Goal: Communication & Community: Answer question/provide support

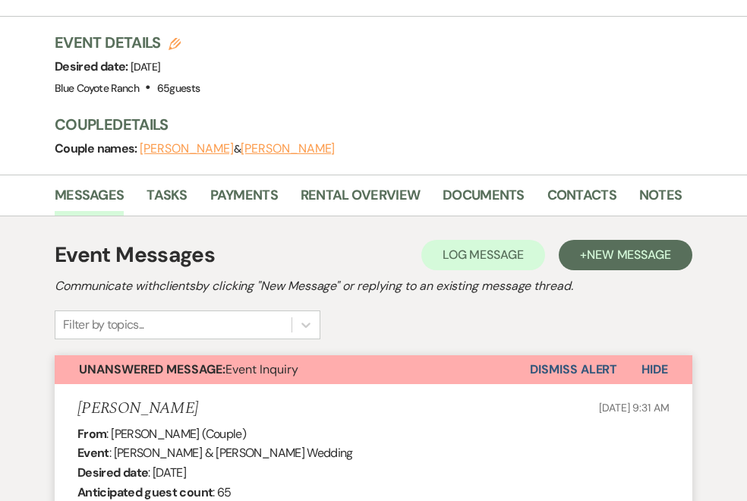
scroll to position [463, 0]
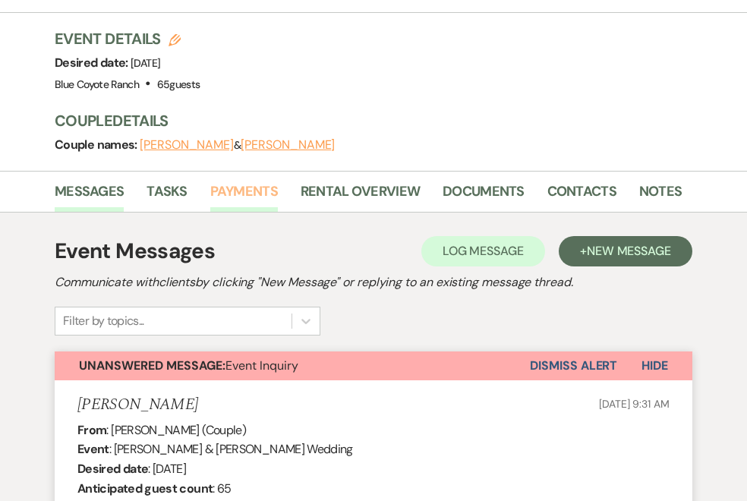
click at [238, 191] on link "Payments" at bounding box center [244, 196] width 68 height 31
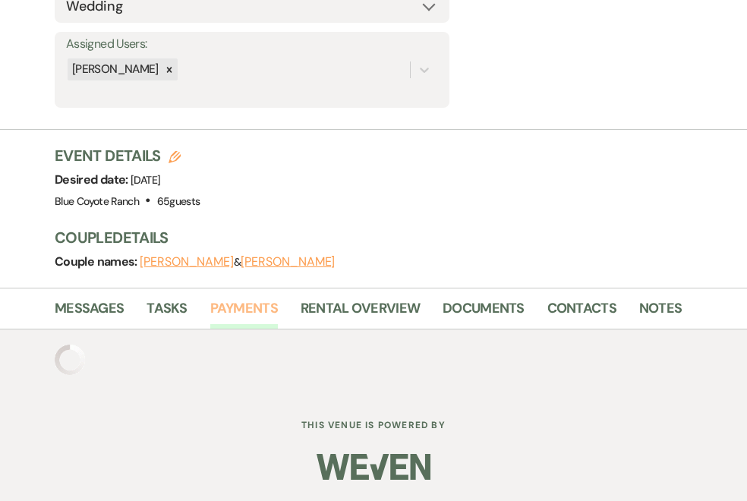
scroll to position [423, 0]
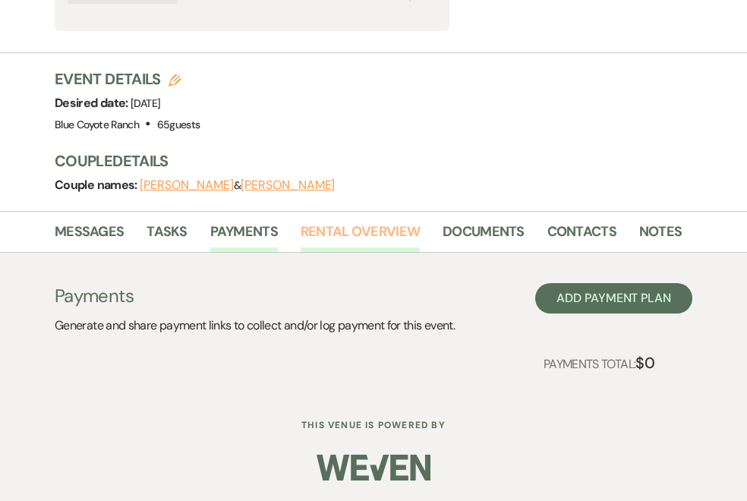
click at [377, 235] on link "Rental Overview" at bounding box center [360, 236] width 119 height 31
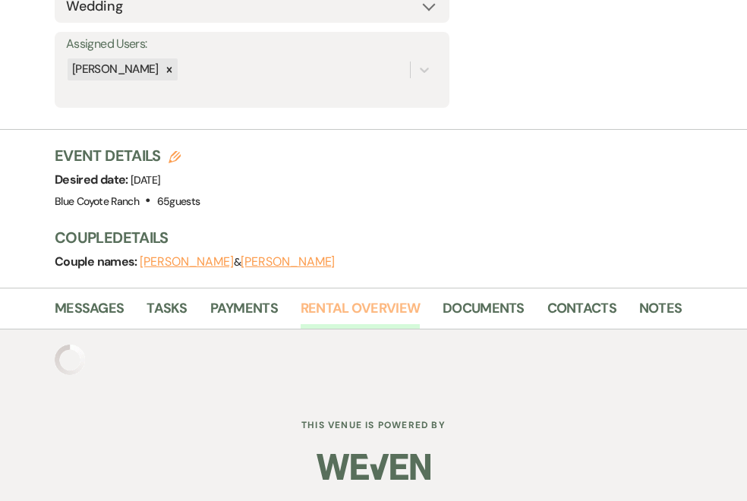
scroll to position [423, 0]
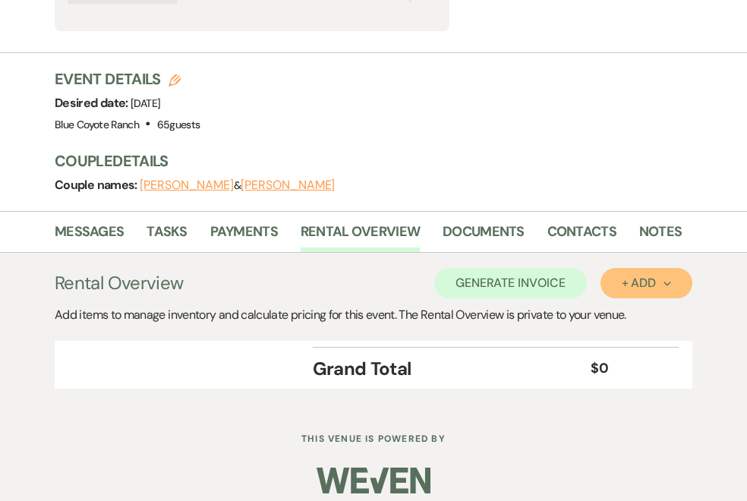
click at [644, 284] on div "+ Add Next" at bounding box center [646, 283] width 49 height 12
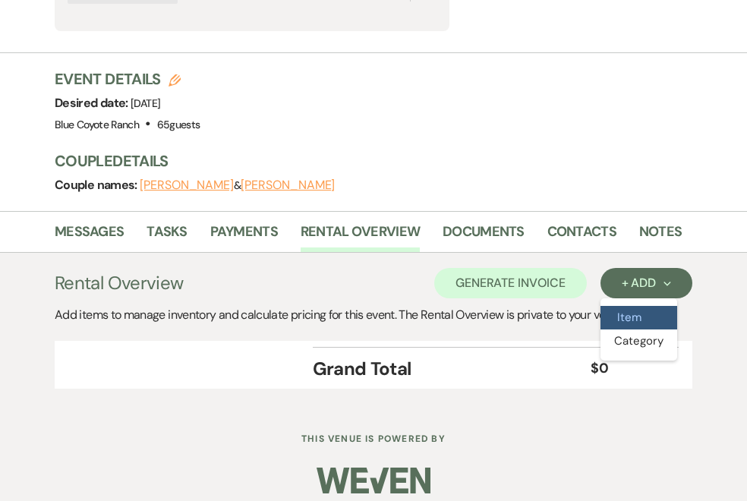
click at [636, 323] on button "Item" at bounding box center [639, 318] width 77 height 24
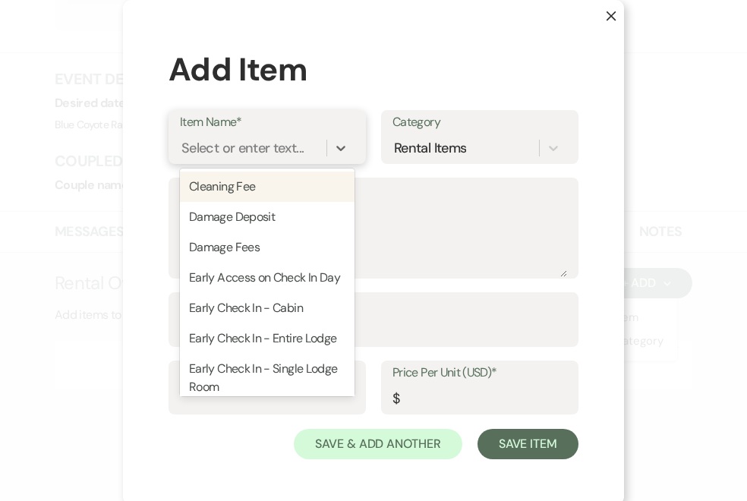
click at [269, 144] on div "Select or enter text..." at bounding box center [242, 147] width 122 height 21
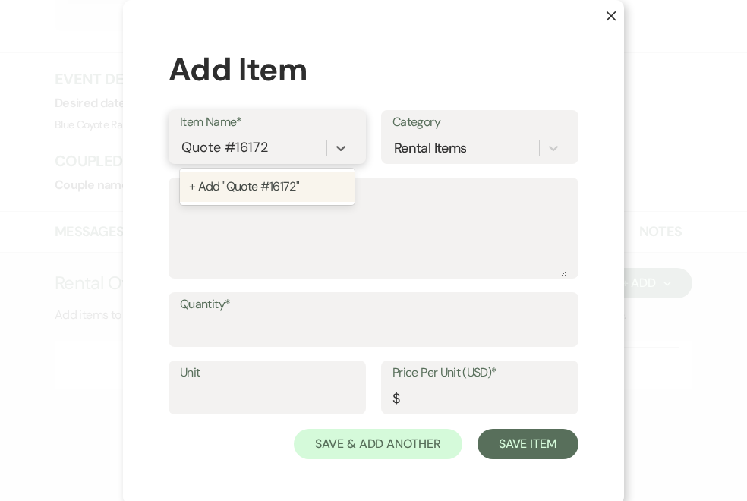
type input "Quote #161724"
click at [270, 188] on div "+ Add "Quote #161724"" at bounding box center [267, 187] width 175 height 30
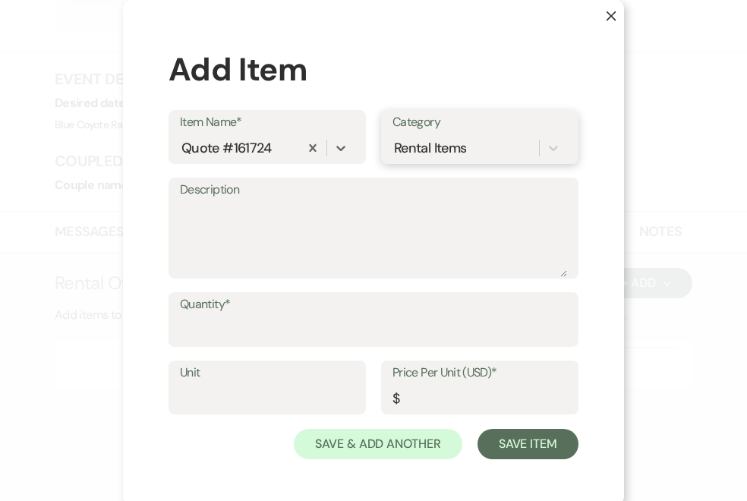
click at [426, 137] on div "Rental Items" at bounding box center [430, 147] width 72 height 21
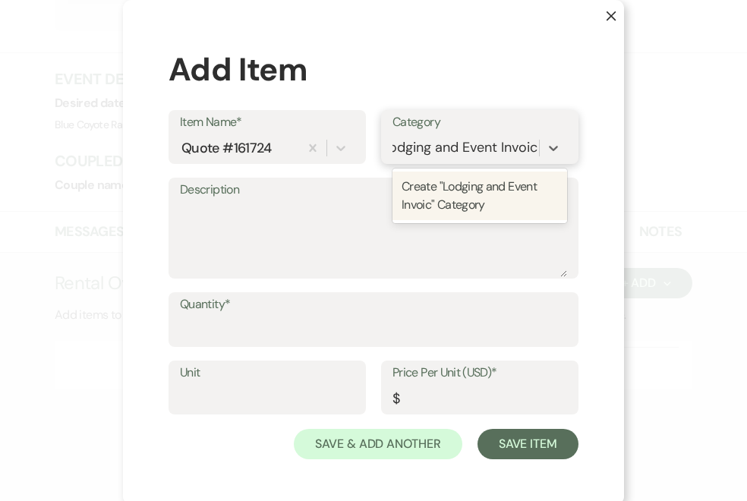
type input "Lodging and Event Invoice"
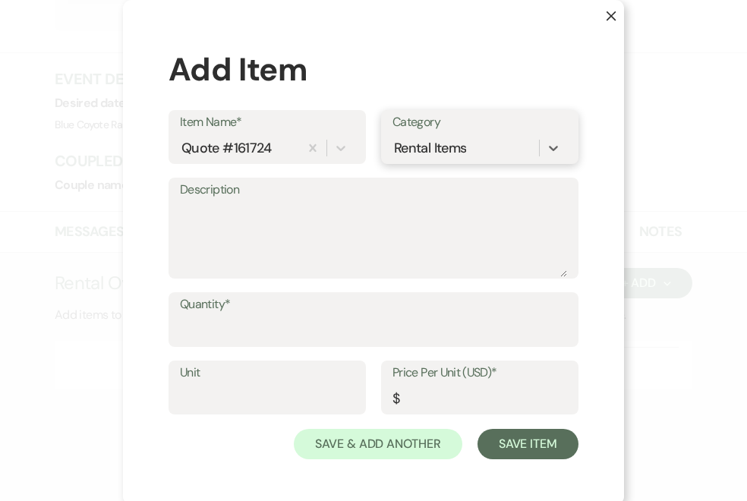
scroll to position [0, 0]
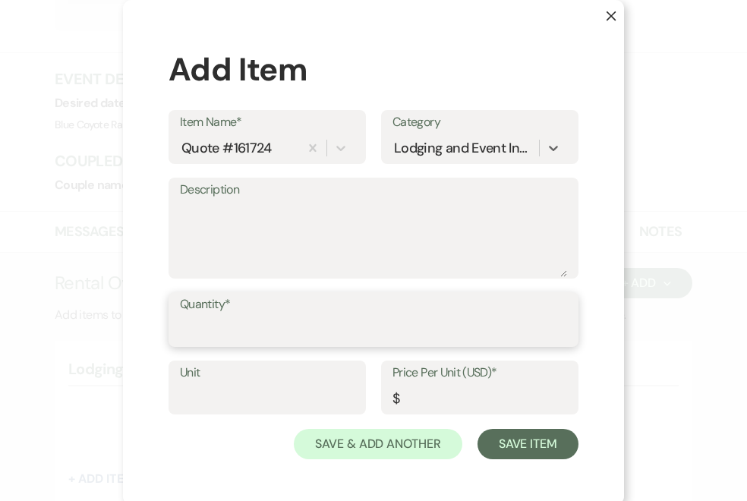
click at [248, 331] on input "Quantity*" at bounding box center [373, 331] width 387 height 30
type input "1"
click at [427, 409] on input "Price Per Unit (USD)*" at bounding box center [480, 398] width 175 height 30
paste input "24370.00"
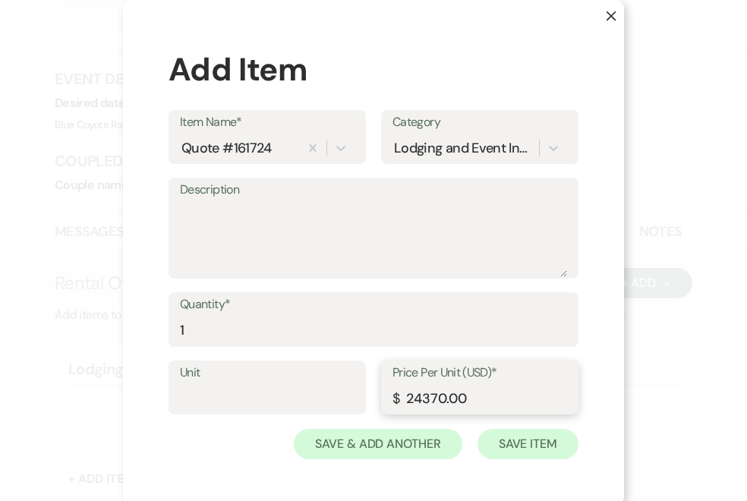
type input "24370.00"
click at [535, 451] on button "Save Item" at bounding box center [528, 444] width 101 height 30
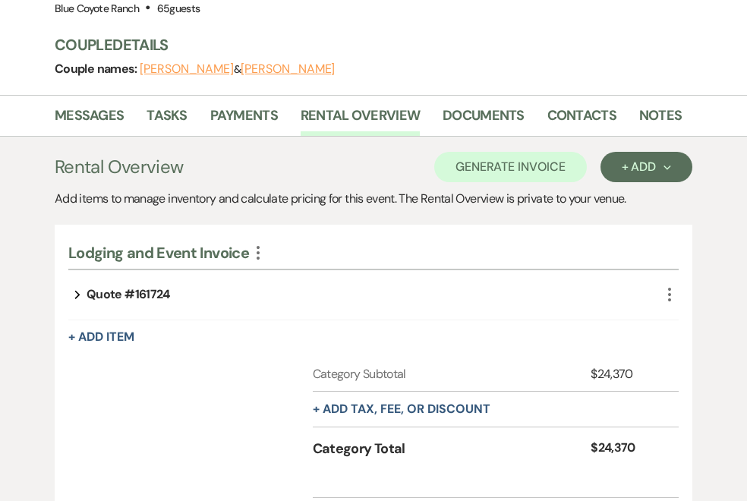
scroll to position [542, 0]
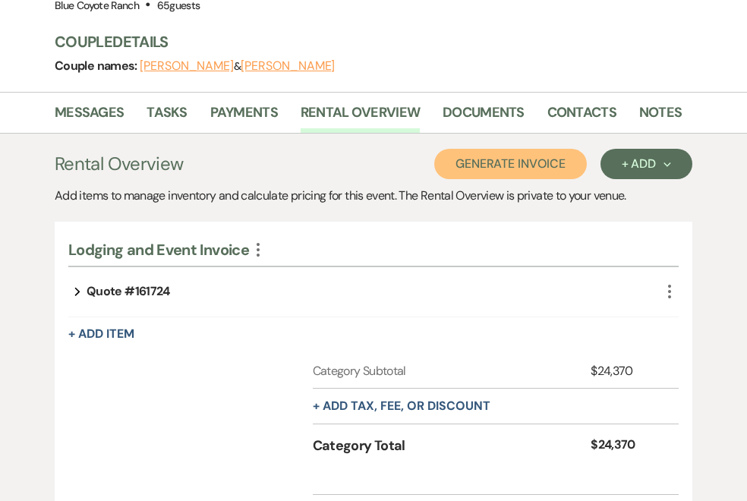
click at [551, 157] on button "Generate Invoice" at bounding box center [510, 164] width 153 height 30
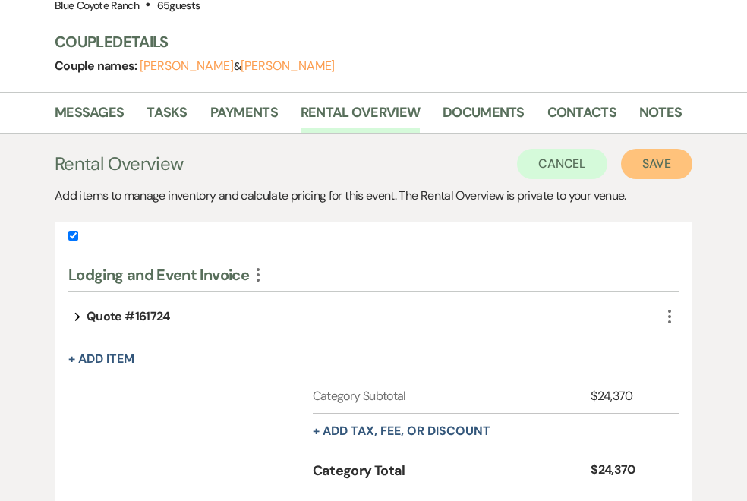
click at [671, 163] on button "Save" at bounding box center [656, 164] width 71 height 30
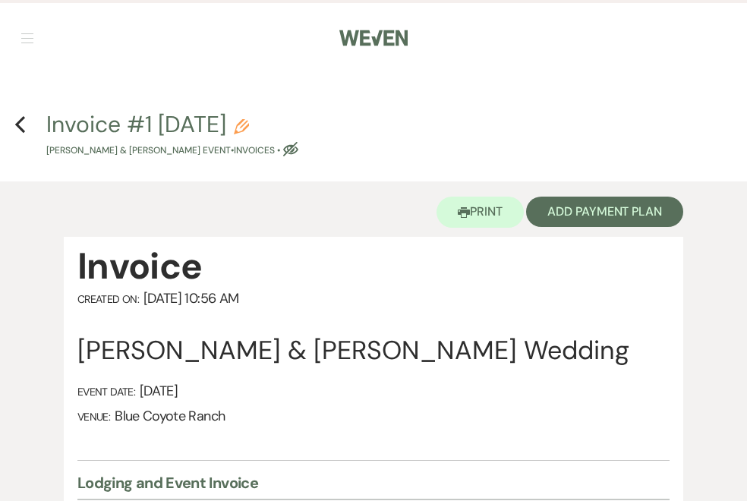
click at [249, 121] on icon "Pencil" at bounding box center [241, 126] width 15 height 15
select select "22"
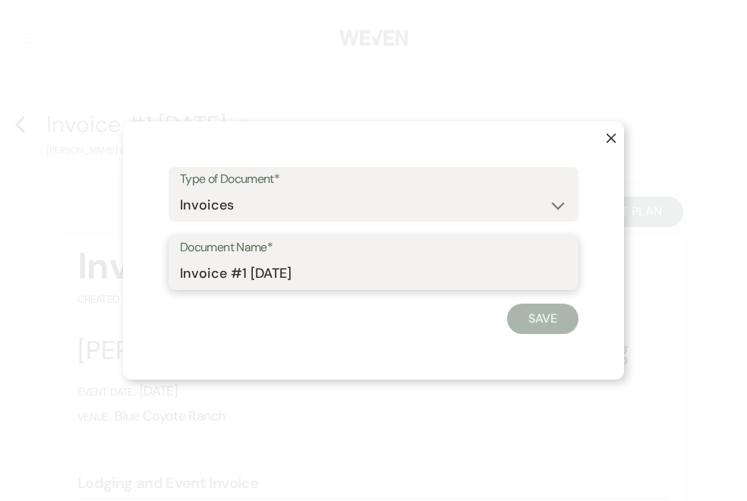
click at [393, 270] on input "Invoice #1 [DATE]" at bounding box center [373, 274] width 387 height 30
type input "250816 Event and Lodging Invoice"
click button "Save" at bounding box center [542, 319] width 71 height 30
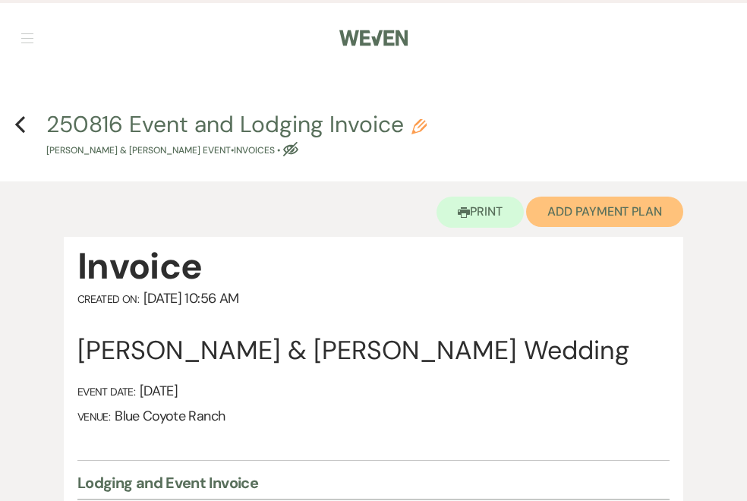
click at [618, 216] on button "Add Payment Plan" at bounding box center [604, 212] width 157 height 30
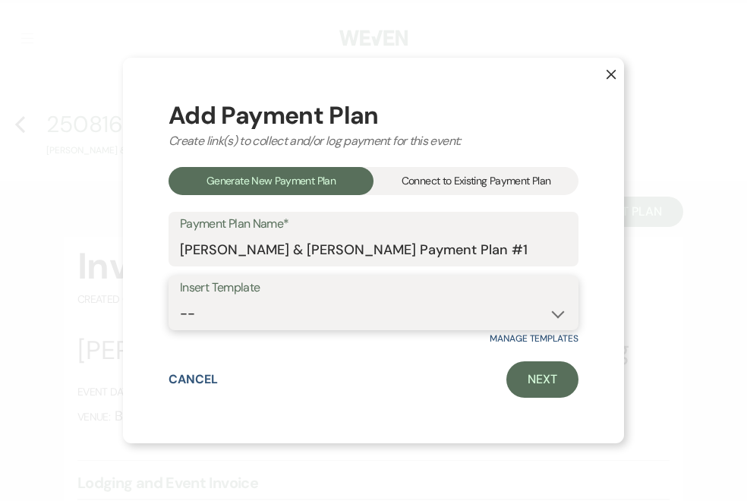
click at [386, 302] on select "-- Wedding Template Template for 100% payment due 60 days prior" at bounding box center [373, 314] width 387 height 30
select select "205"
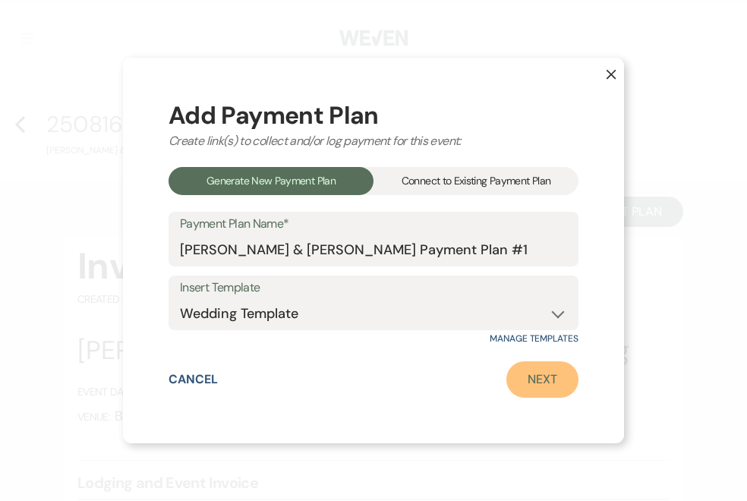
click at [562, 386] on link "Next" at bounding box center [542, 379] width 72 height 36
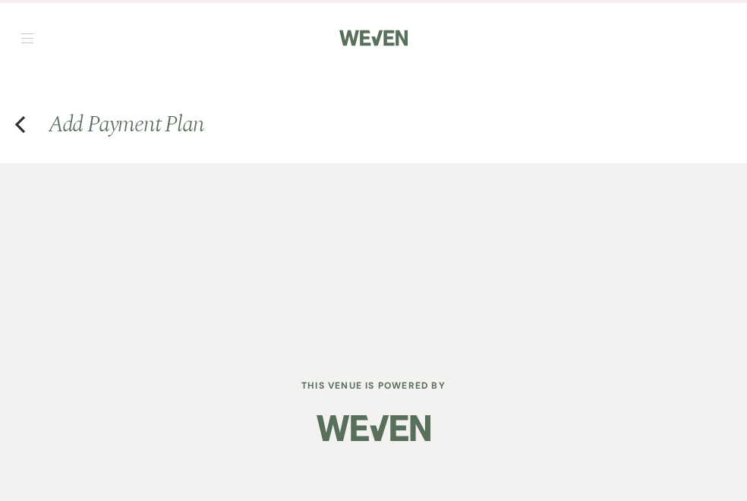
select select "27491"
select select "2"
select select "percentage"
select select "true"
select select "client"
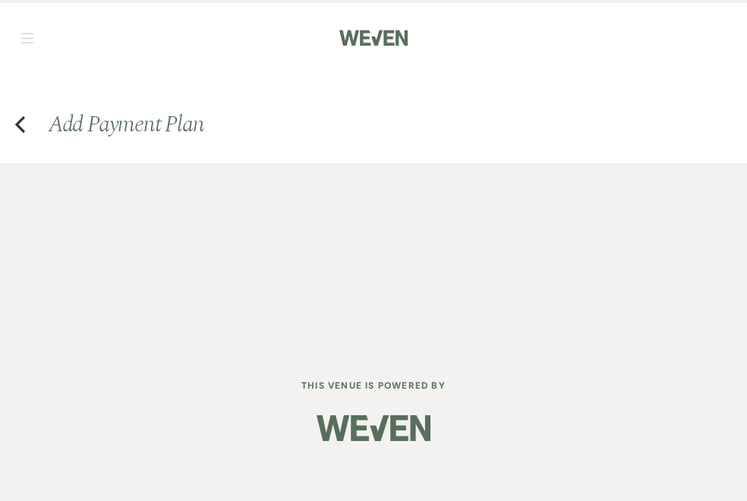
select select "days"
select select "2"
select select "percentage"
select select "true"
select select "client"
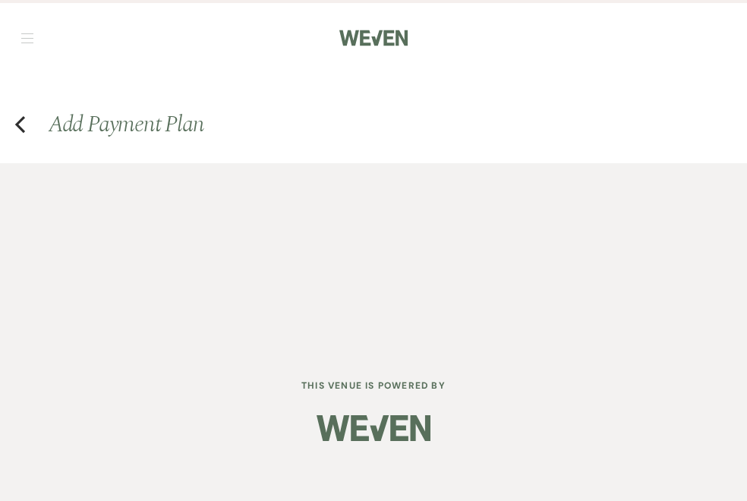
select select "weeks"
select select "client"
select select "days"
select select "client"
select select "months"
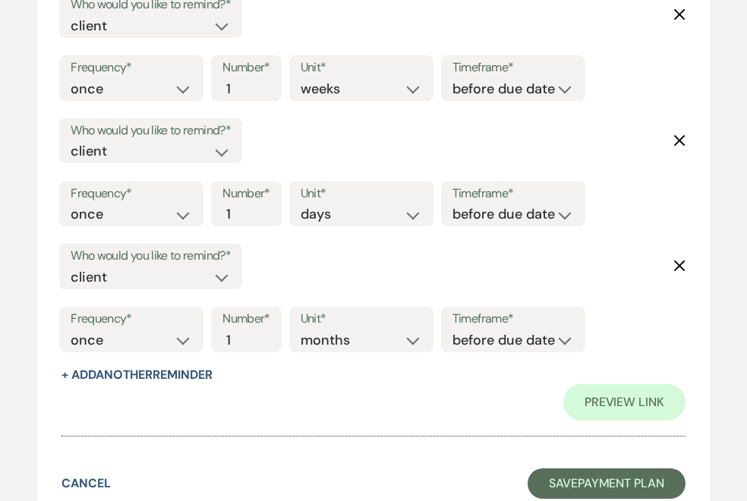
scroll to position [2171, 0]
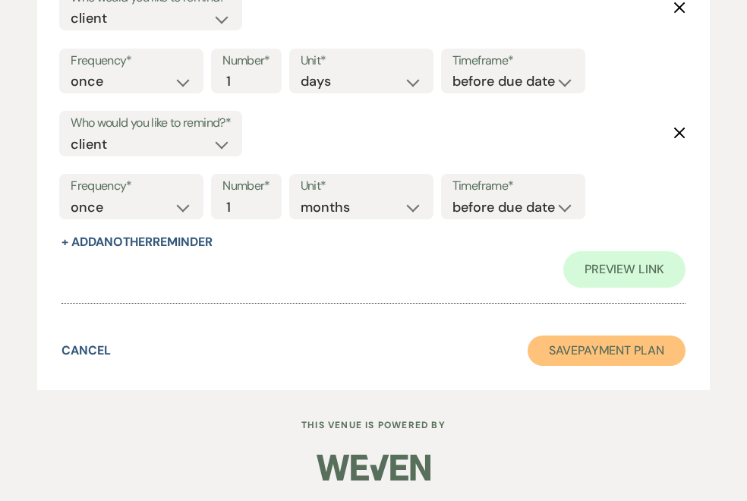
click at [580, 355] on button "Save Payment Plan" at bounding box center [607, 351] width 158 height 30
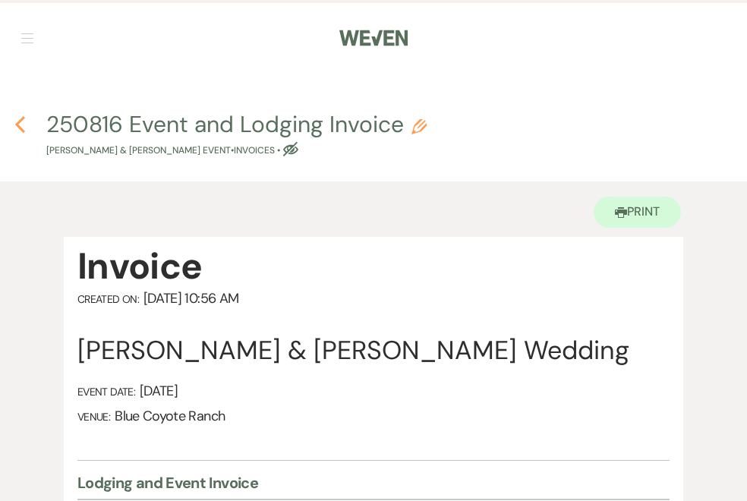
click at [19, 122] on use "button" at bounding box center [20, 124] width 10 height 17
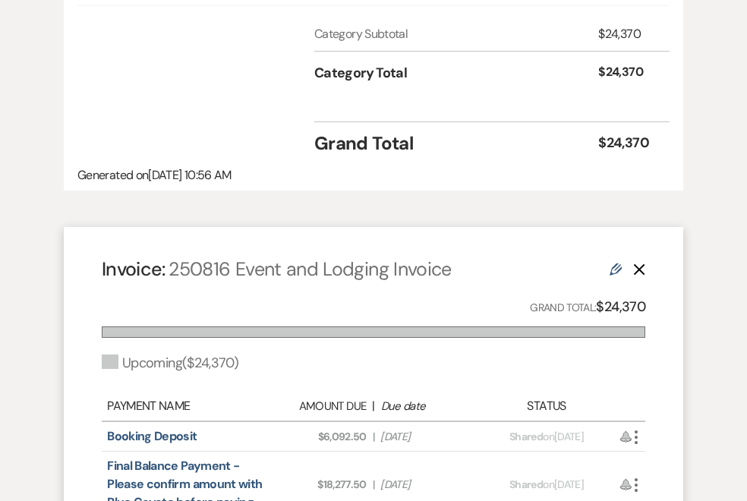
select select "5"
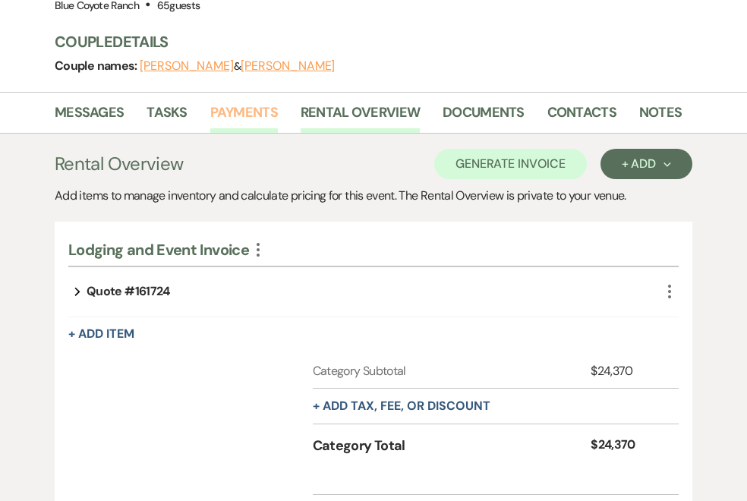
click at [234, 104] on link "Payments" at bounding box center [244, 117] width 68 height 31
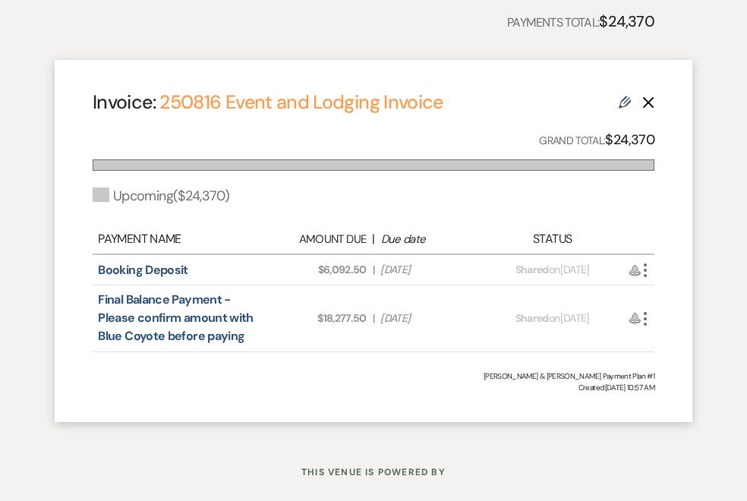
scroll to position [812, 0]
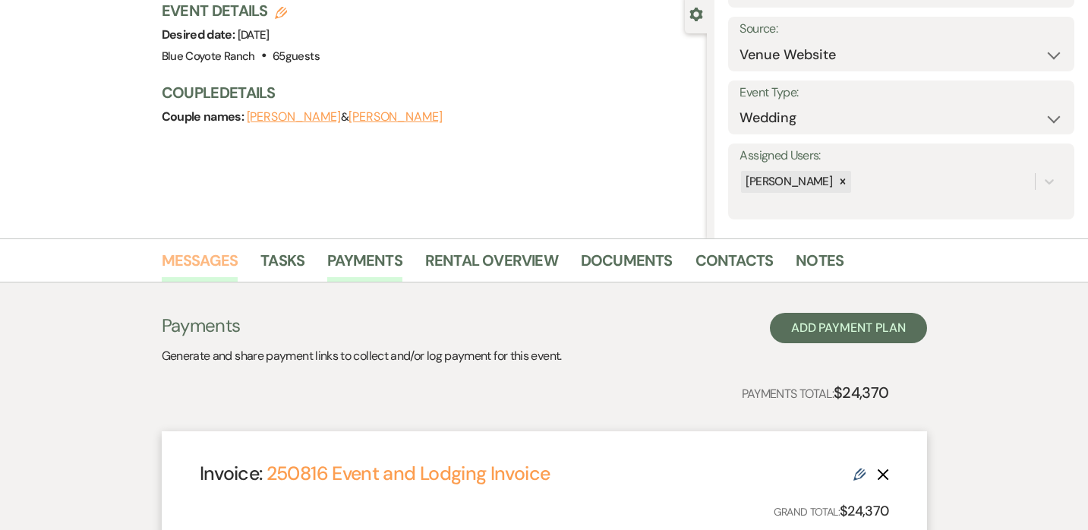
click at [200, 267] on link "Messages" at bounding box center [200, 264] width 77 height 33
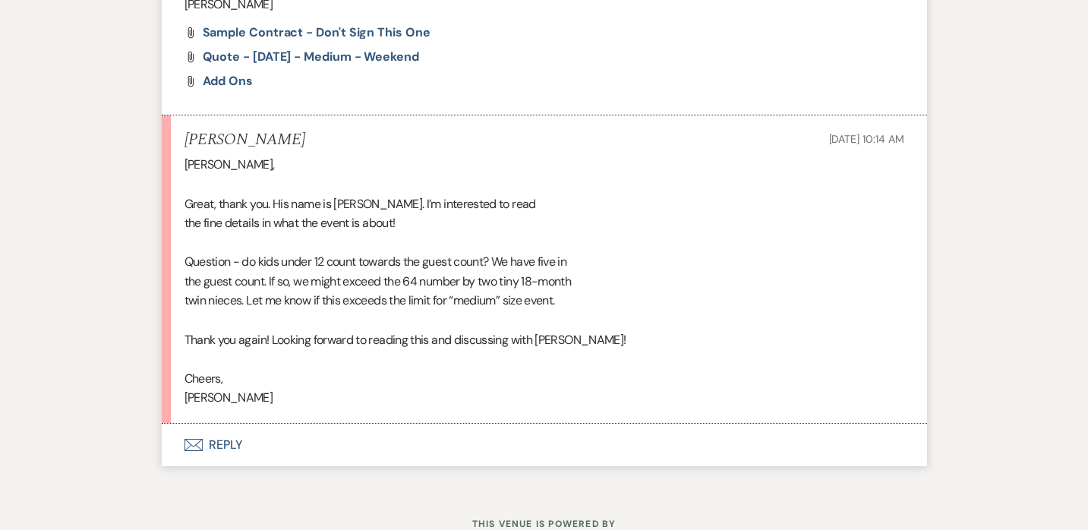
scroll to position [4803, 0]
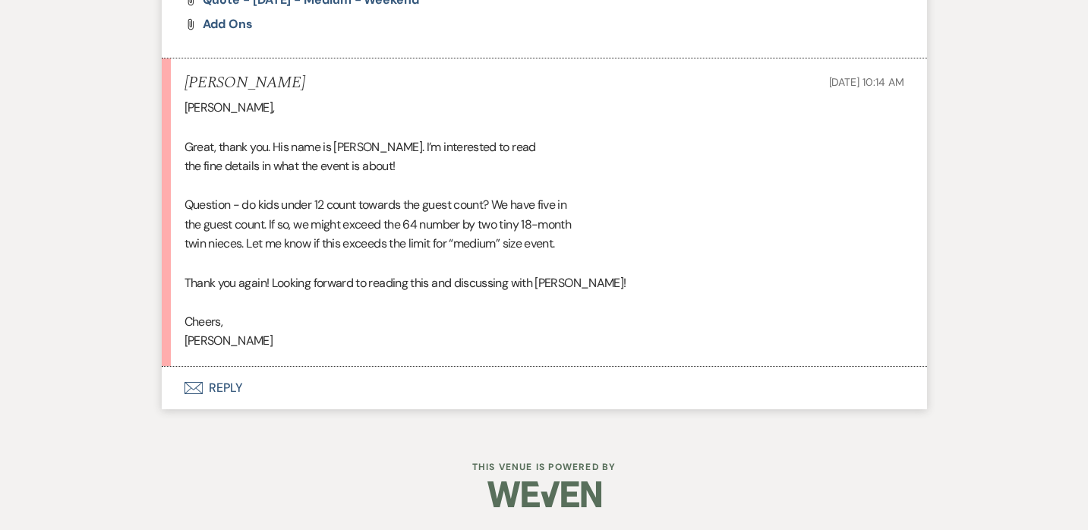
click at [226, 396] on button "Envelope Reply" at bounding box center [544, 388] width 765 height 43
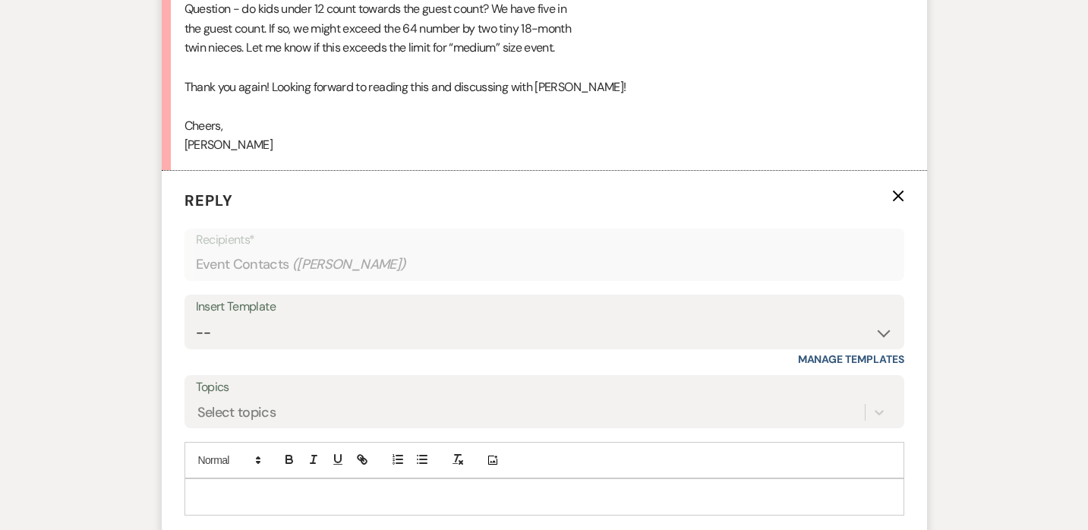
scroll to position [5040, 0]
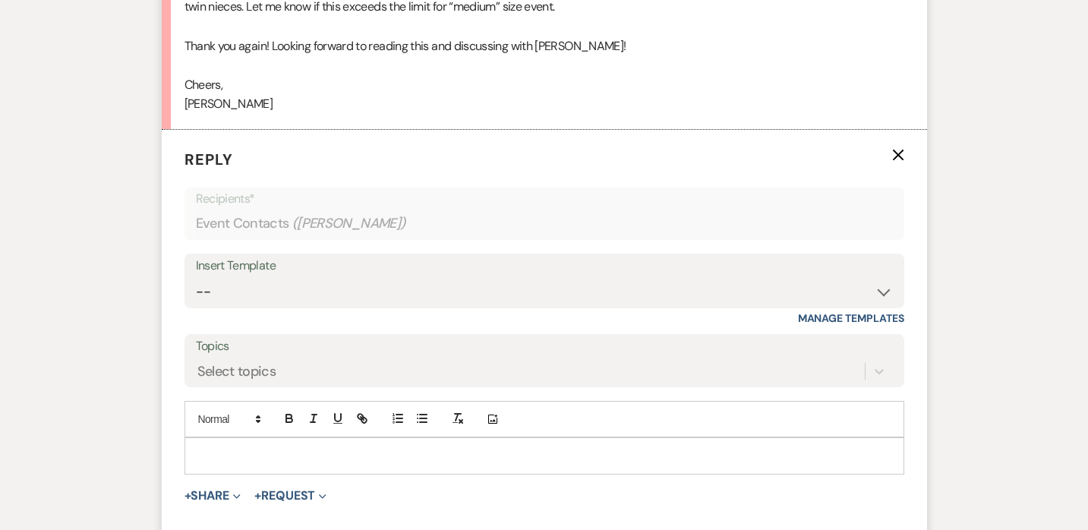
click at [271, 459] on p at bounding box center [545, 455] width 696 height 17
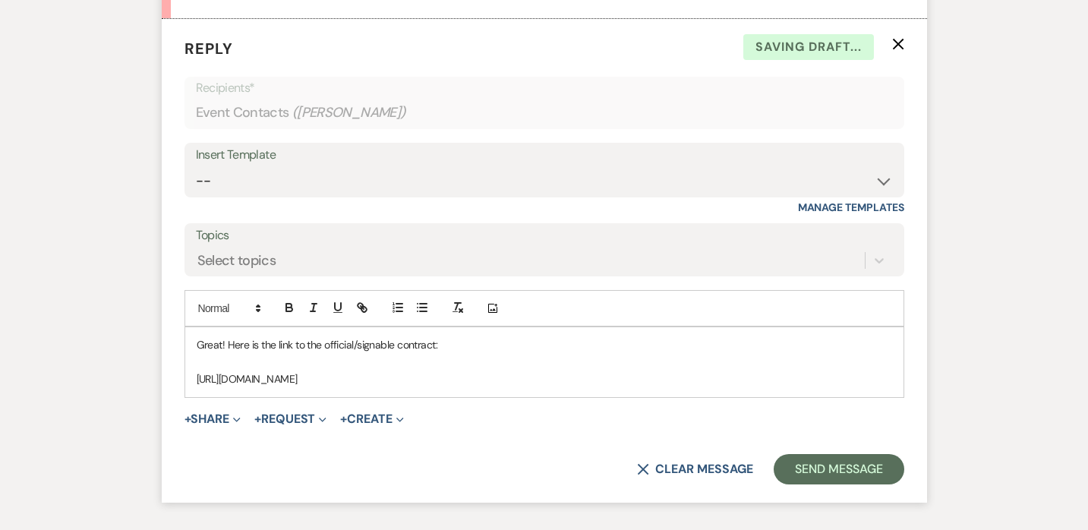
scroll to position [5156, 0]
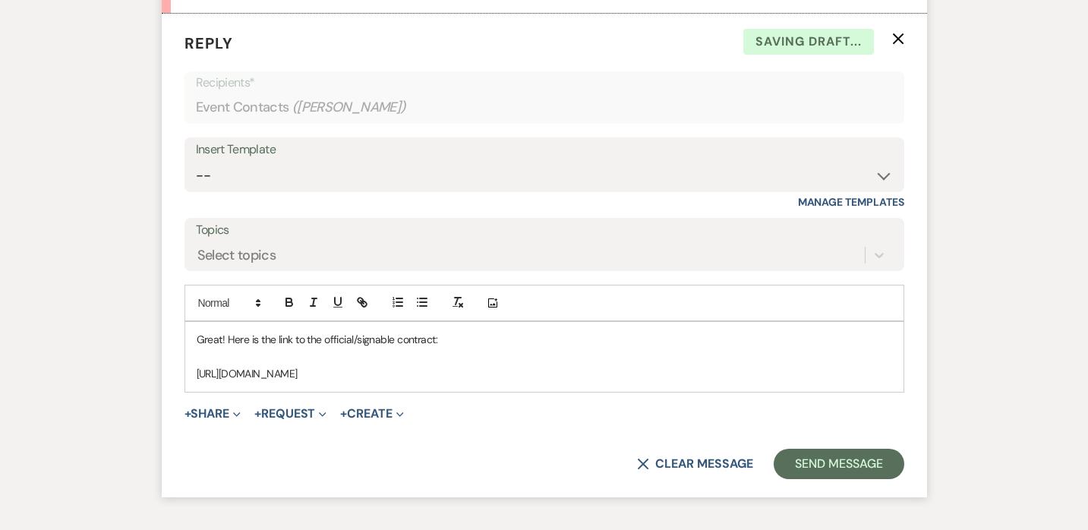
click at [673, 374] on p "[URL][DOMAIN_NAME]" at bounding box center [545, 373] width 696 height 17
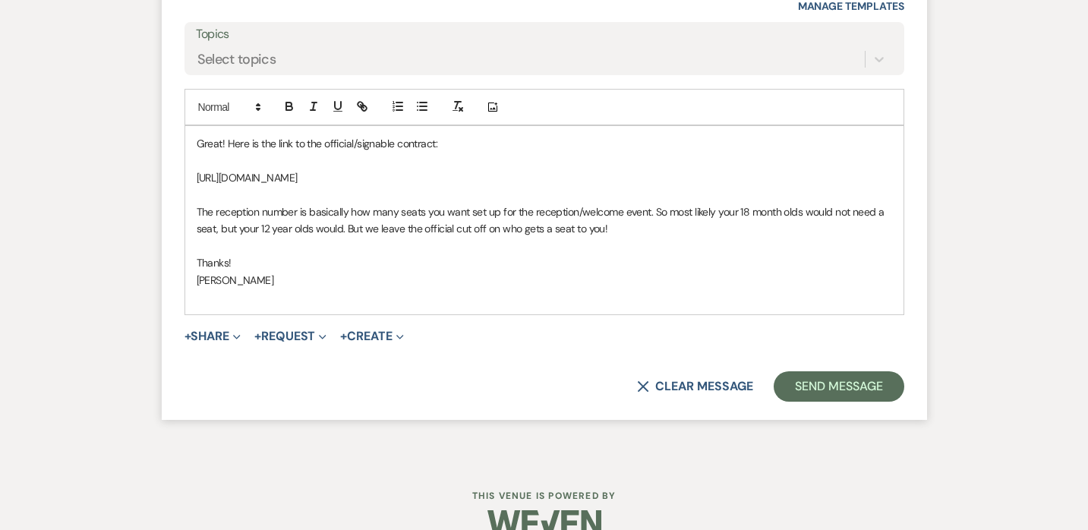
scroll to position [5381, 0]
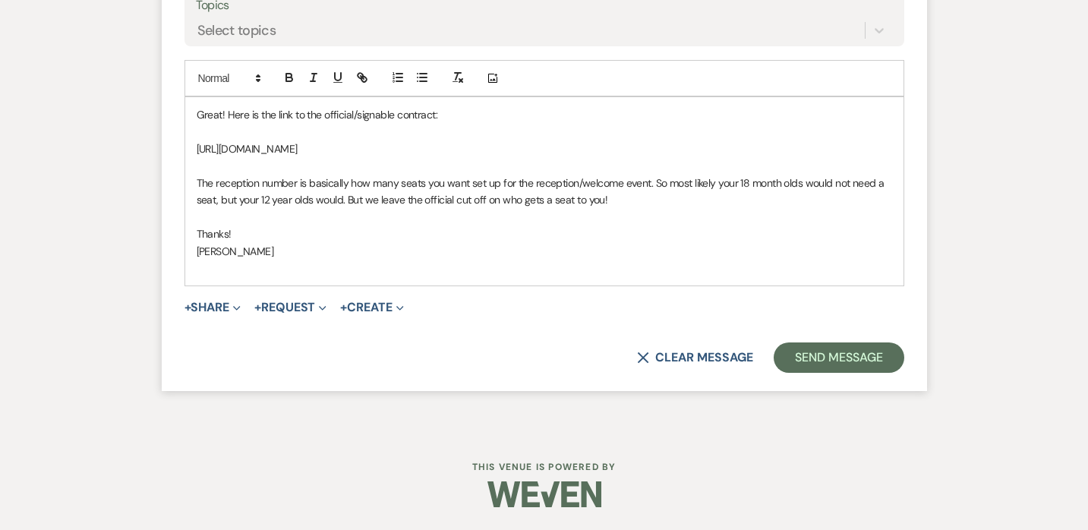
click at [637, 203] on p "The reception number is basically how many seats you want set up for the recept…" at bounding box center [545, 192] width 696 height 34
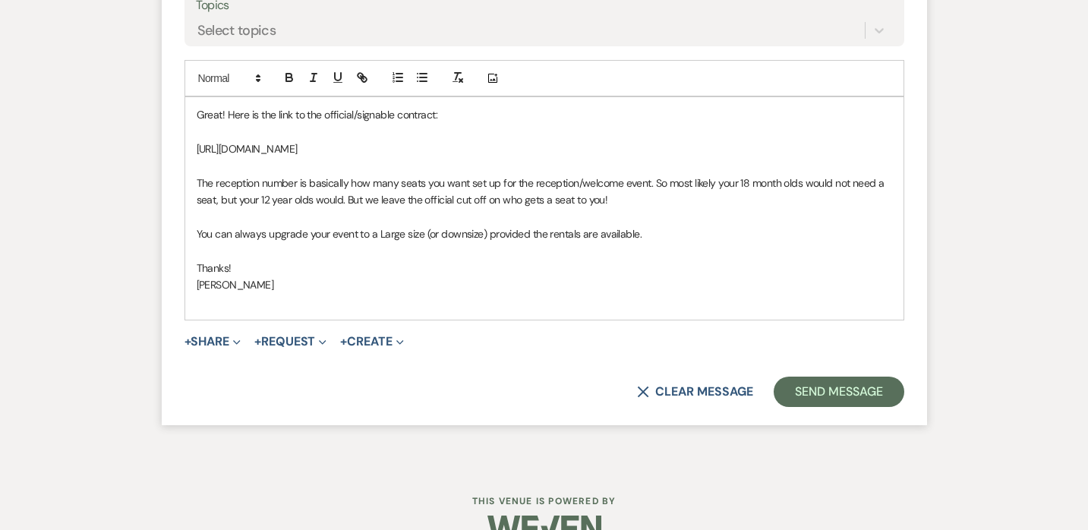
click at [671, 235] on p "You can always upgrade your event to a Large size (or downsize) provided the re…" at bounding box center [545, 234] width 696 height 17
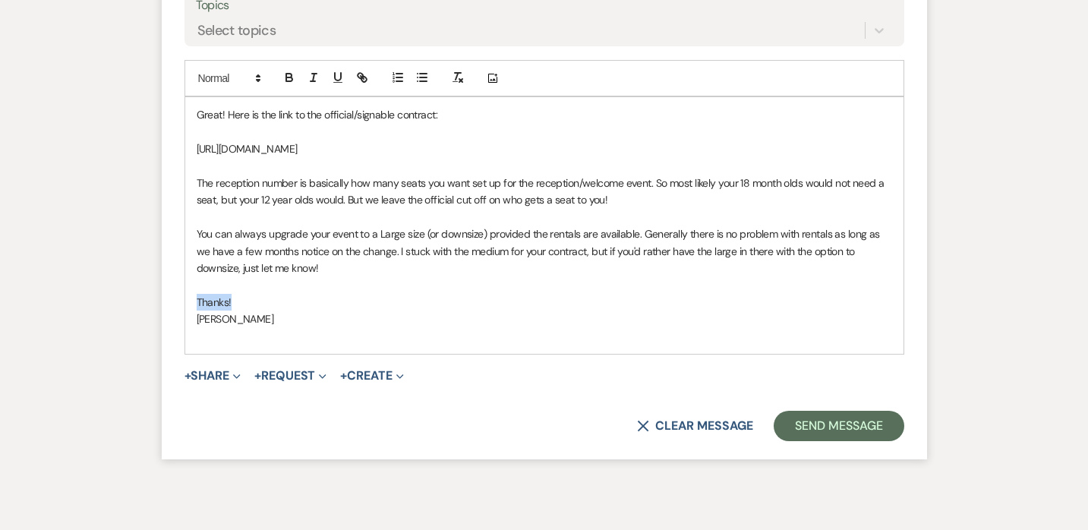
drag, startPoint x: 248, startPoint y: 298, endPoint x: 159, endPoint y: 298, distance: 89.6
click at [297, 267] on p "You can always upgrade your event to a Large size (or downsize) provided the re…" at bounding box center [545, 251] width 696 height 51
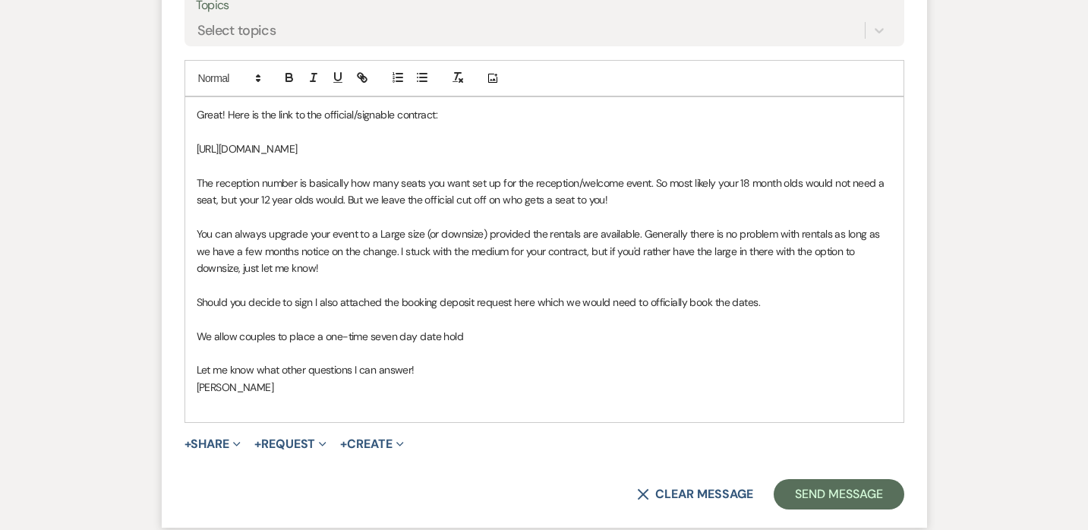
click at [399, 337] on span "We allow couples to place a one-time seven day date hold" at bounding box center [330, 337] width 267 height 14
click at [491, 335] on p "We allow couples to place a one-time 7-day date hold" at bounding box center [545, 336] width 696 height 17
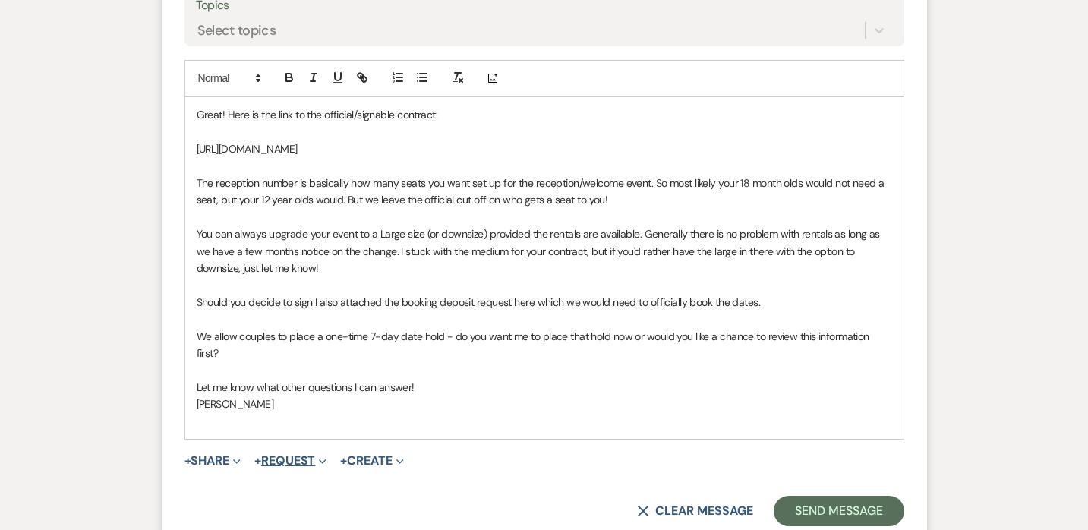
click at [268, 455] on button "+ Request Expand" at bounding box center [290, 461] width 72 height 12
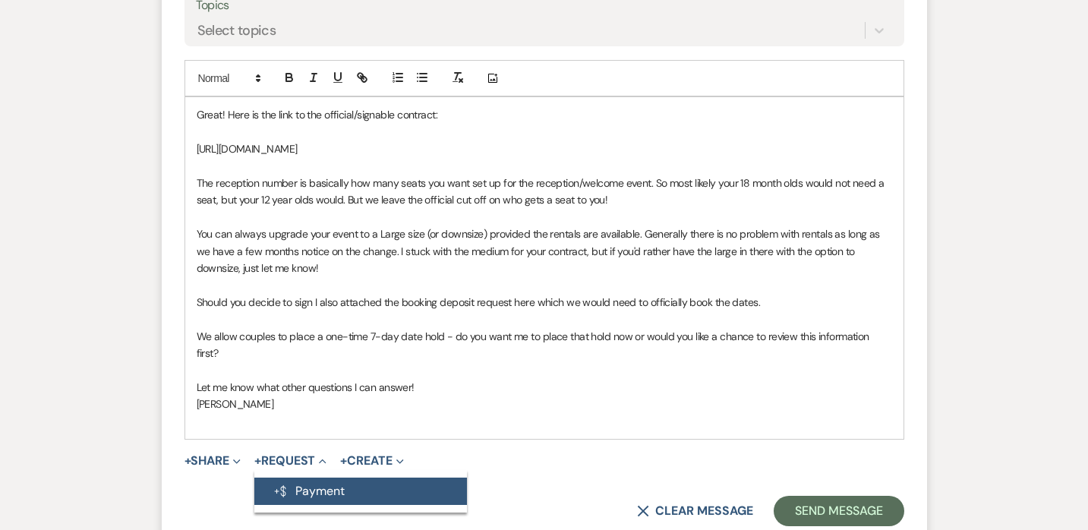
click at [286, 485] on icon "Generate Payment" at bounding box center [280, 491] width 15 height 12
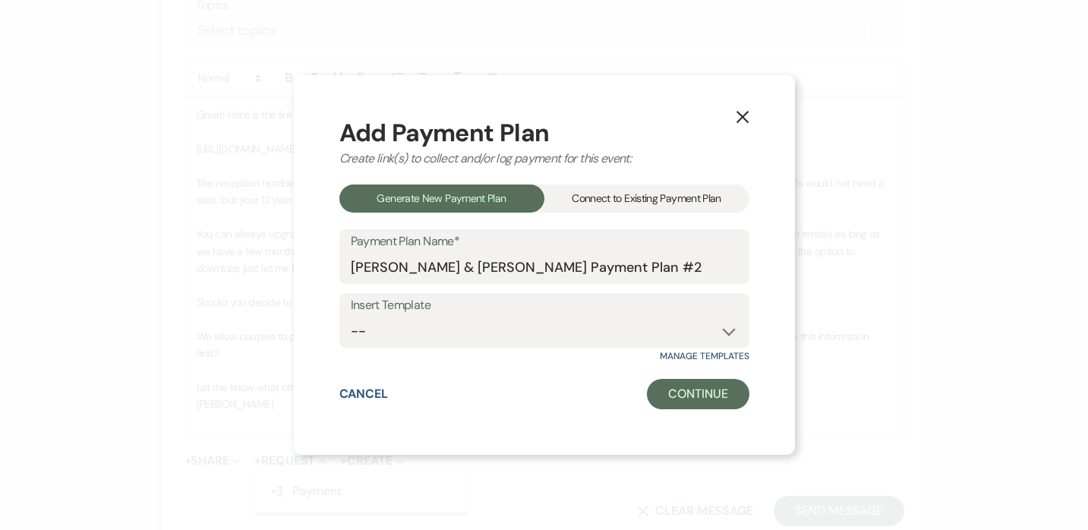
click at [607, 198] on div "Connect to Existing Payment Plan" at bounding box center [646, 199] width 205 height 28
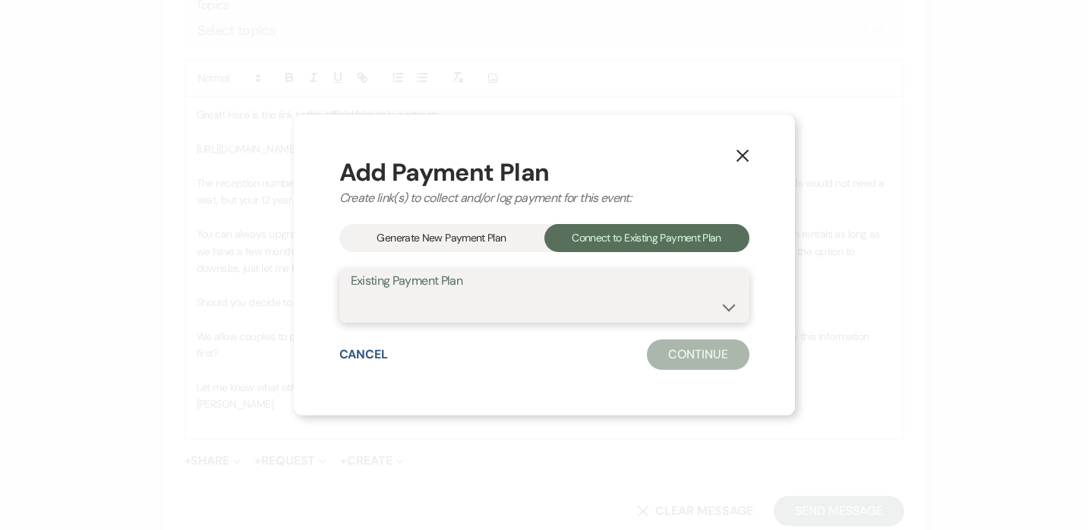
click at [542, 308] on select "[PERSON_NAME] & [PERSON_NAME] Payment Plan #1" at bounding box center [544, 307] width 387 height 30
select select "24751"
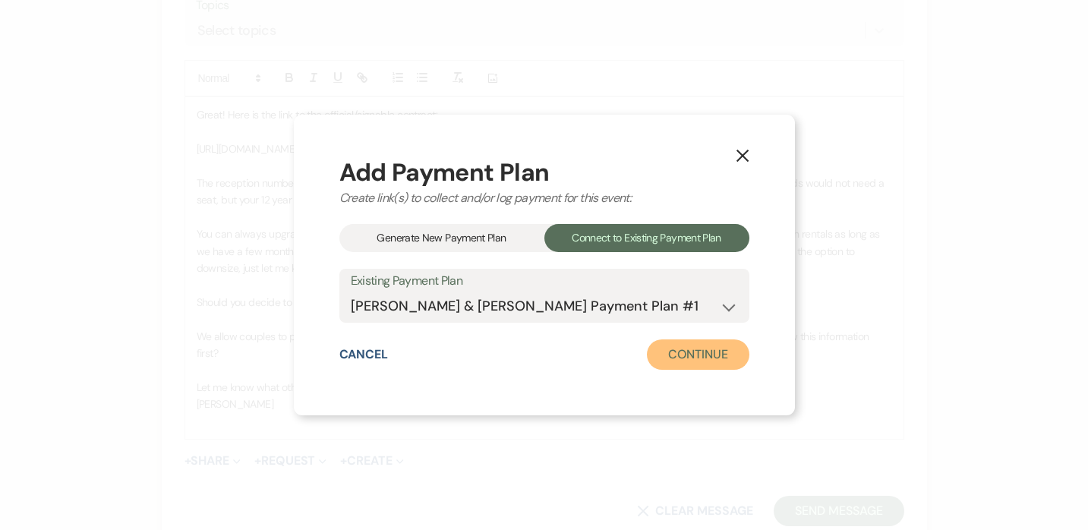
click at [715, 360] on button "Continue" at bounding box center [698, 354] width 102 height 30
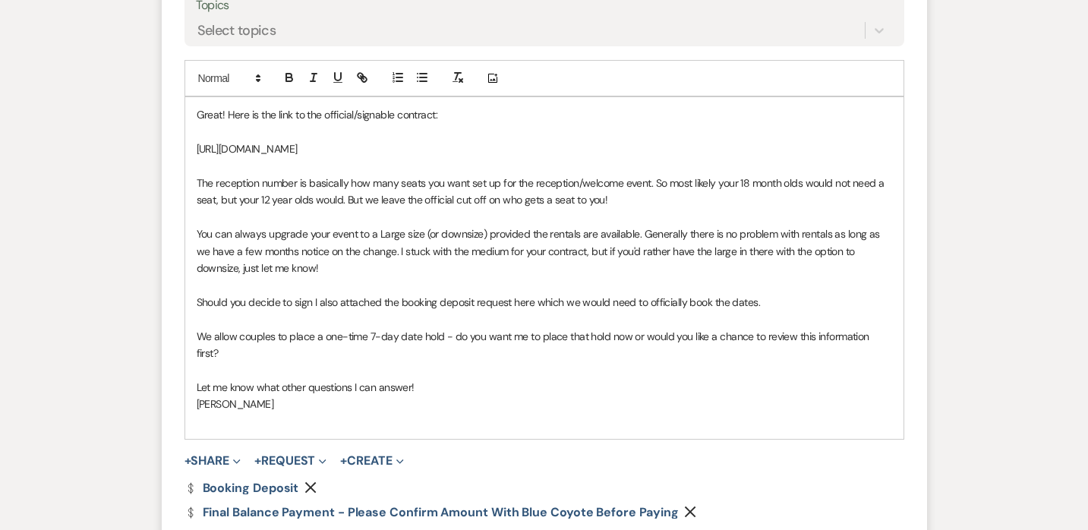
click at [688, 500] on use "button" at bounding box center [690, 511] width 11 height 11
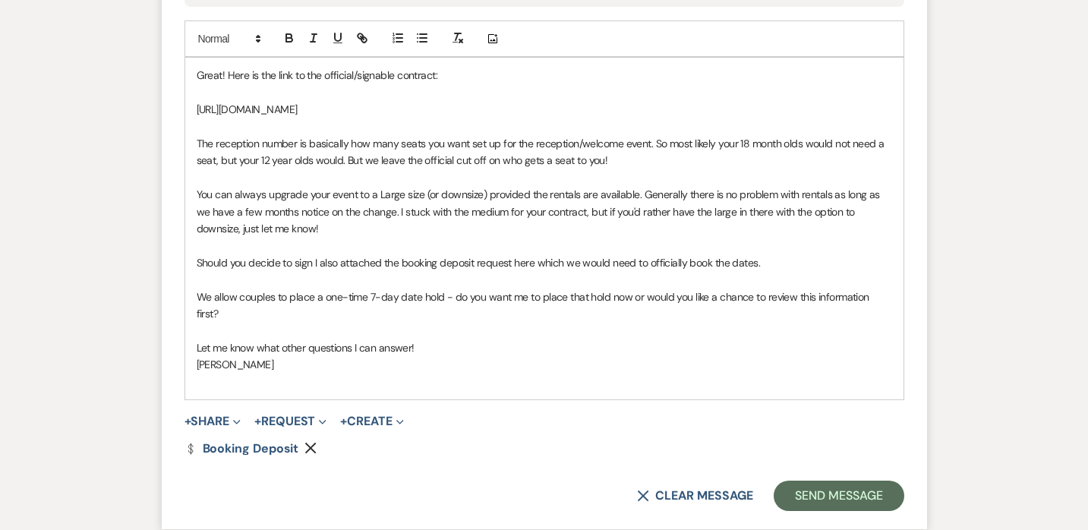
scroll to position [5427, 0]
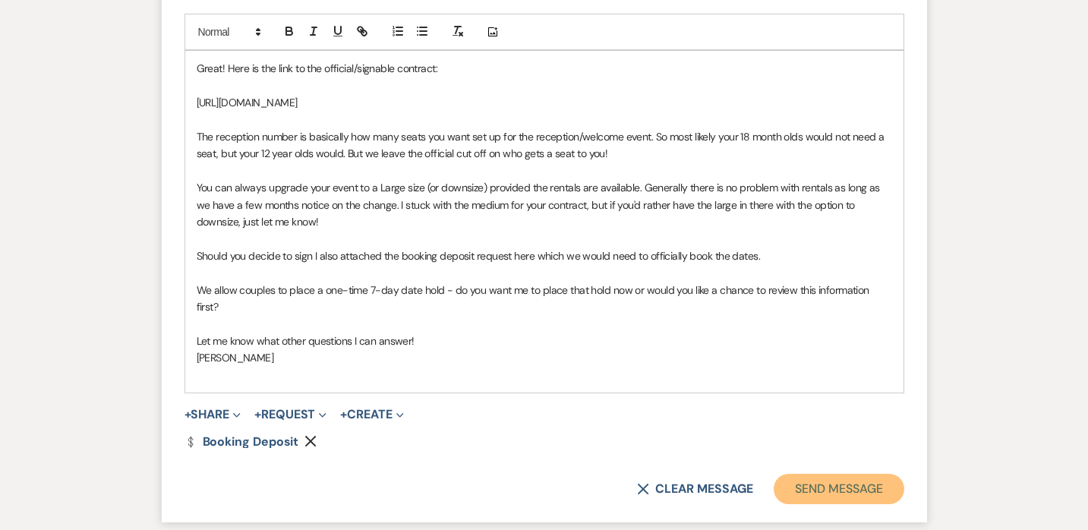
click at [746, 475] on button "Send Message" at bounding box center [839, 489] width 130 height 30
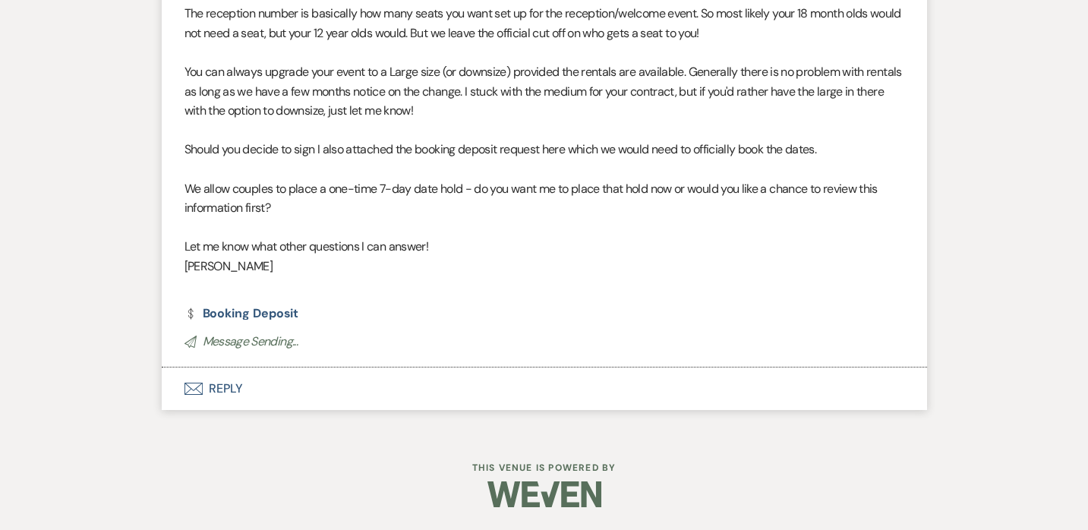
scroll to position [5297, 0]
